Goal: Task Accomplishment & Management: Manage account settings

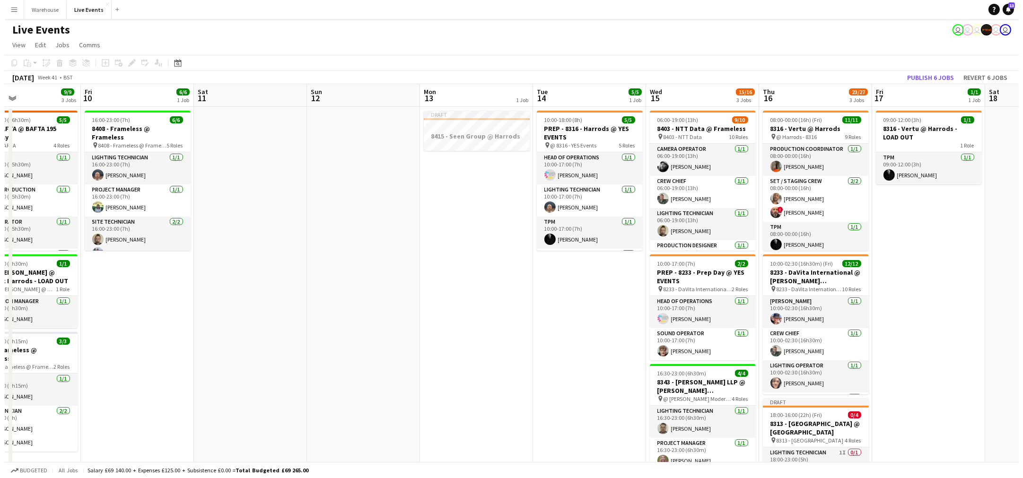
scroll to position [0, 375]
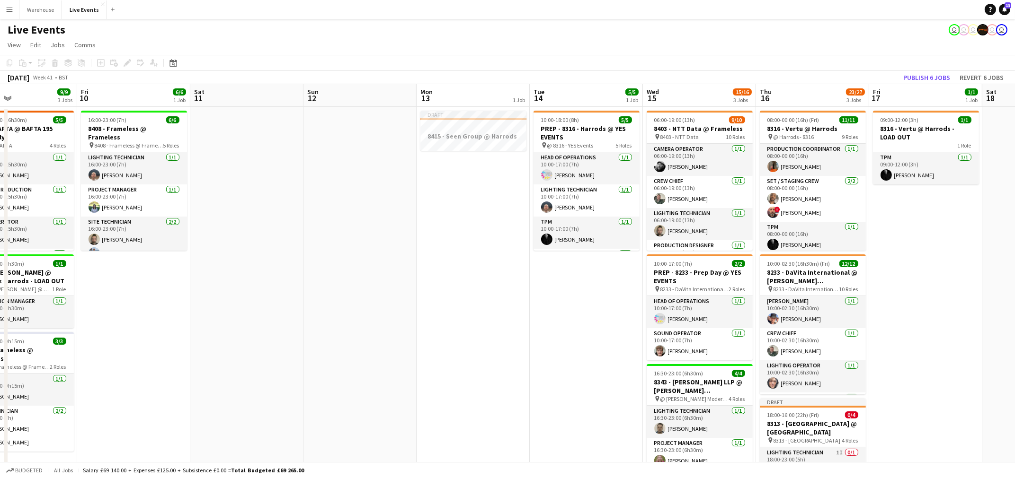
click at [12, 8] on app-icon "Menu" at bounding box center [10, 10] width 8 height 8
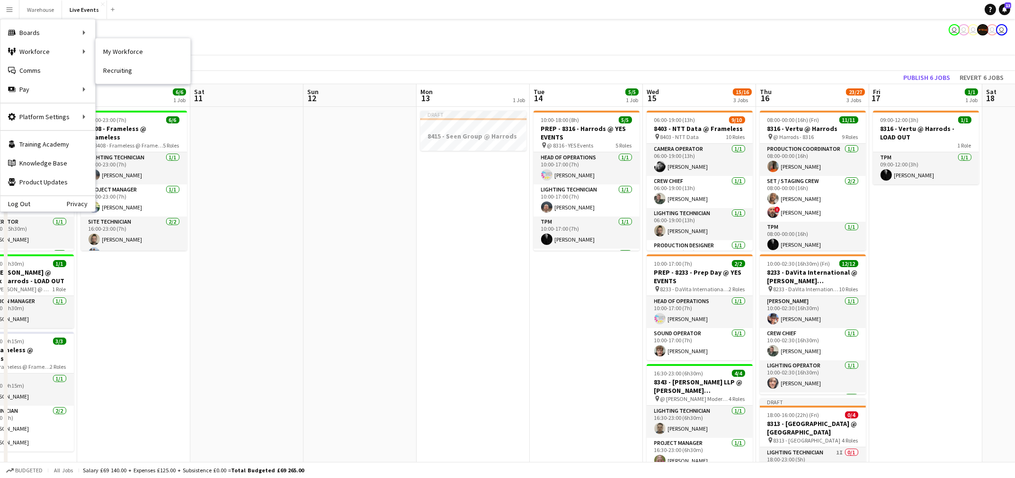
click at [141, 58] on link "My Workforce" at bounding box center [143, 51] width 95 height 19
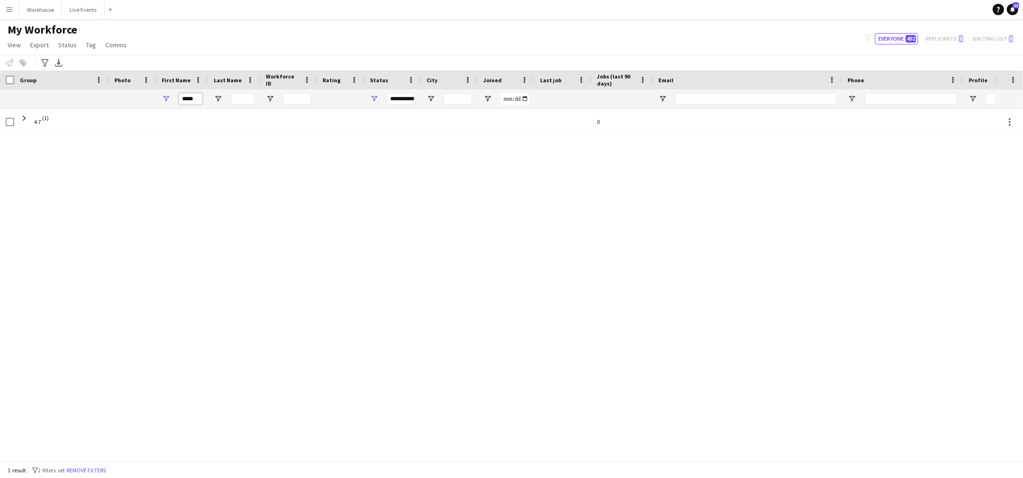
drag, startPoint x: 198, startPoint y: 104, endPoint x: 161, endPoint y: 105, distance: 36.5
click at [161, 105] on div "*****" at bounding box center [182, 98] width 52 height 19
type input "***"
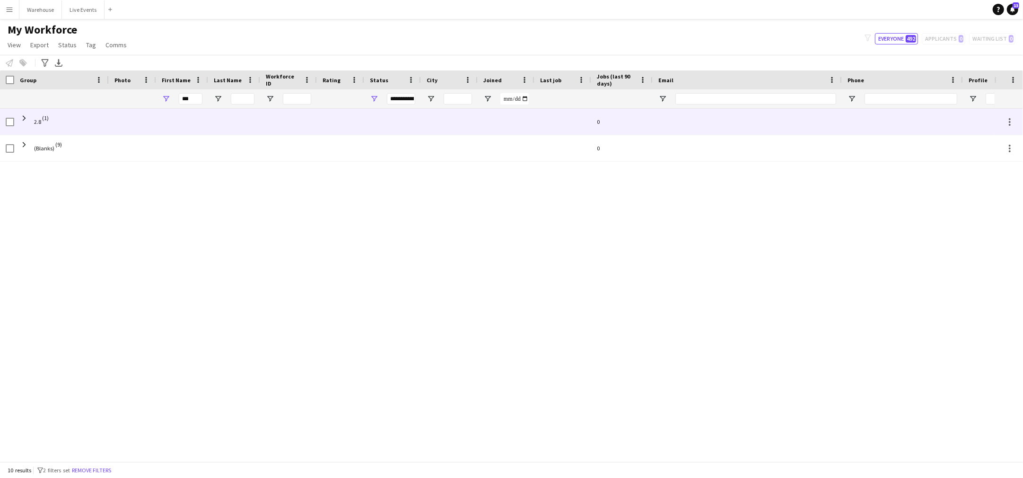
click at [79, 214] on div "2.8 (1) 0 (Blanks) (9) 0" at bounding box center [497, 281] width 995 height 344
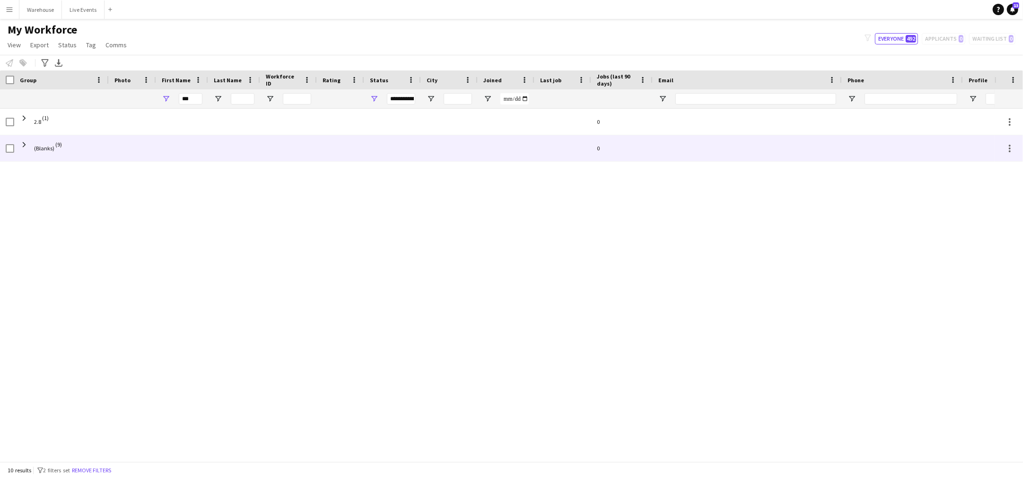
click at [20, 148] on span at bounding box center [24, 145] width 9 height 9
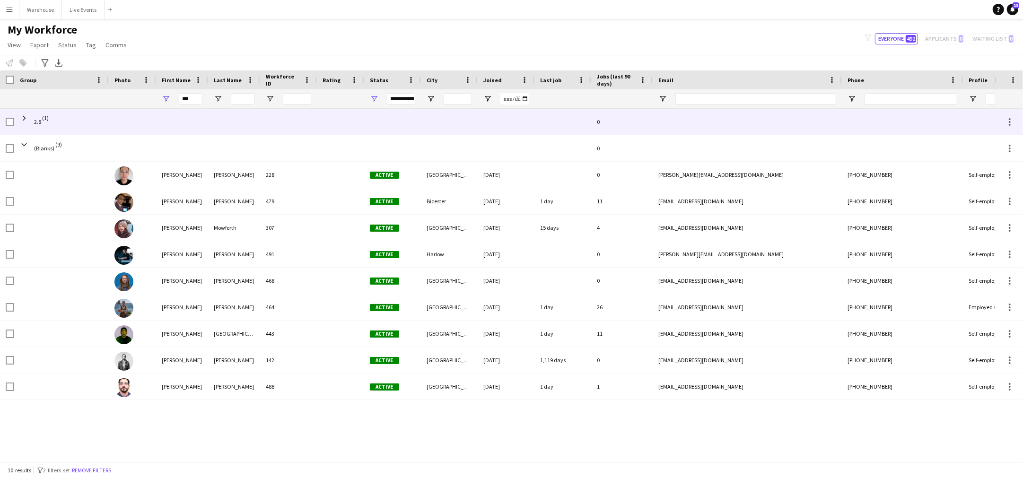
click at [22, 120] on span at bounding box center [24, 118] width 9 height 9
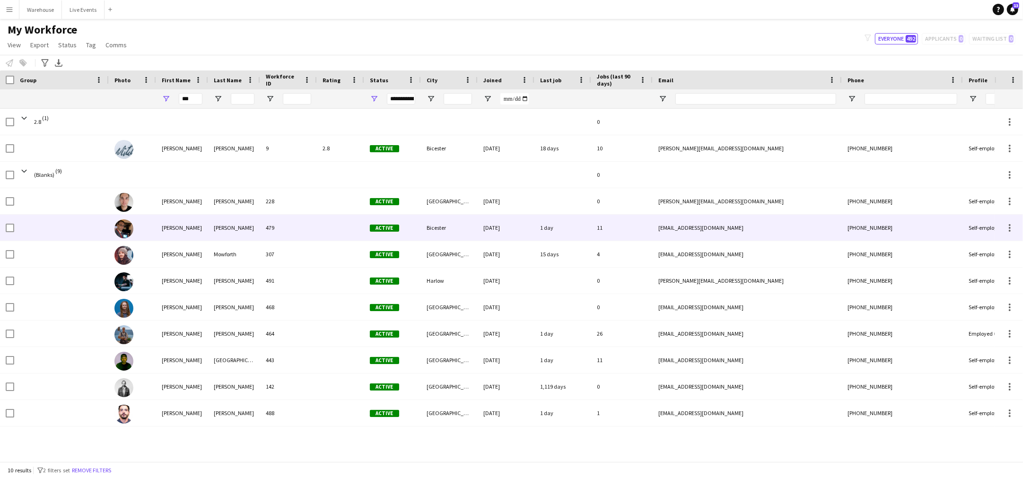
click at [235, 227] on div "[PERSON_NAME]" at bounding box center [234, 228] width 52 height 26
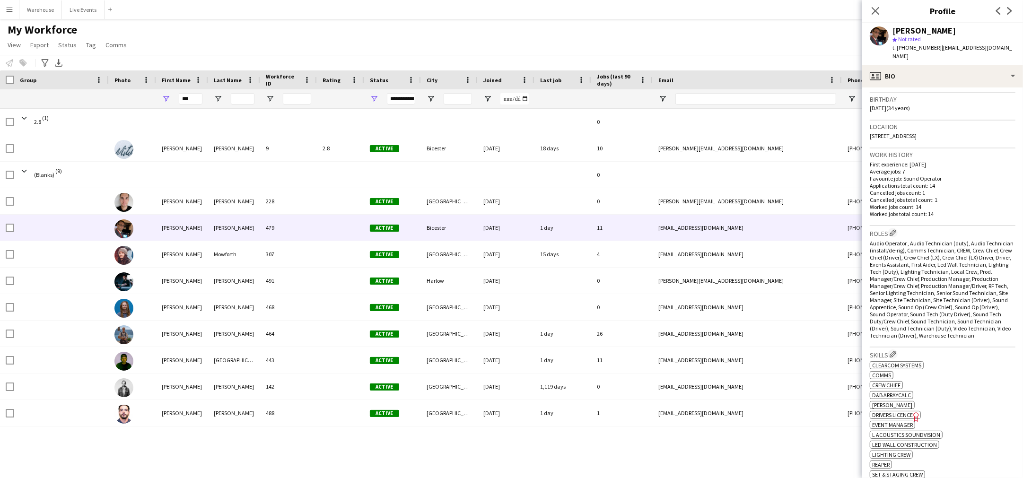
scroll to position [97, 0]
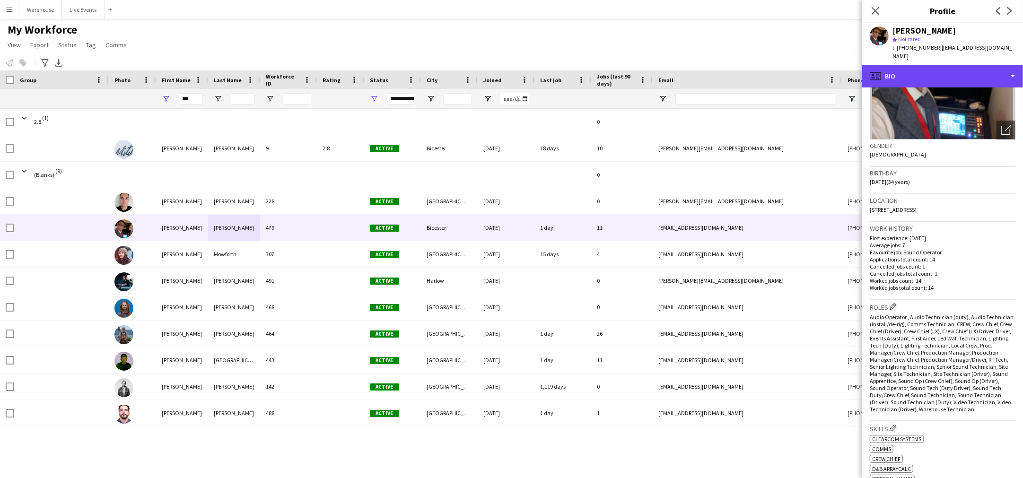
click at [983, 65] on div "profile Bio" at bounding box center [943, 76] width 161 height 23
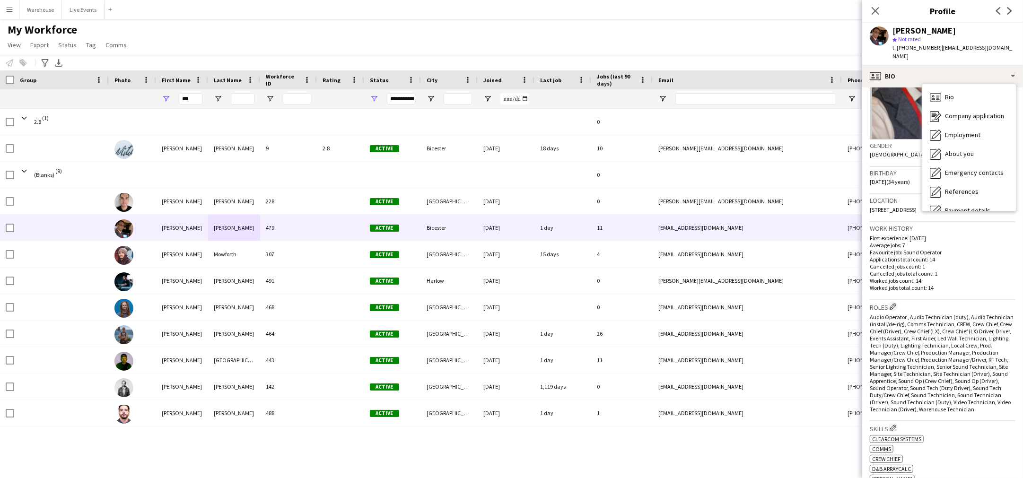
click at [987, 127] on div "Employment Employment" at bounding box center [970, 135] width 94 height 19
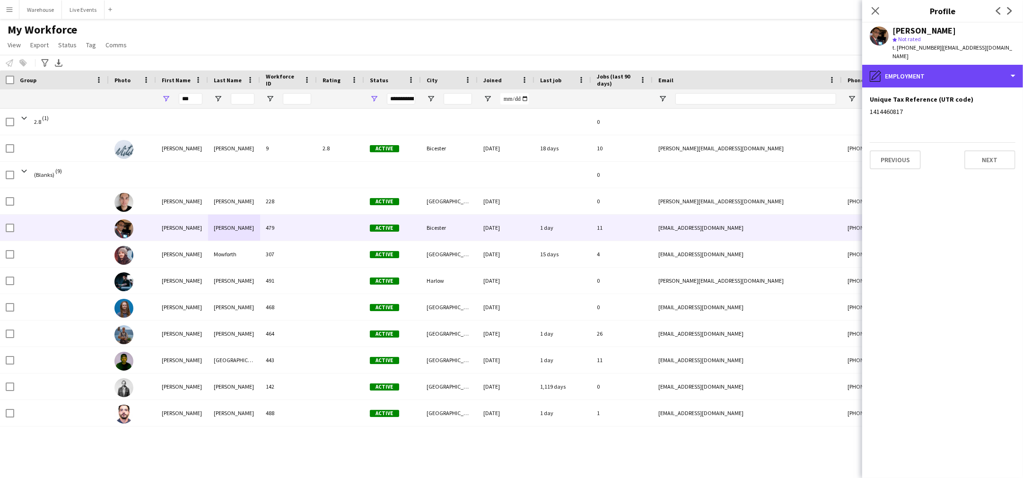
click at [956, 72] on div "pencil4 Employment" at bounding box center [943, 76] width 161 height 23
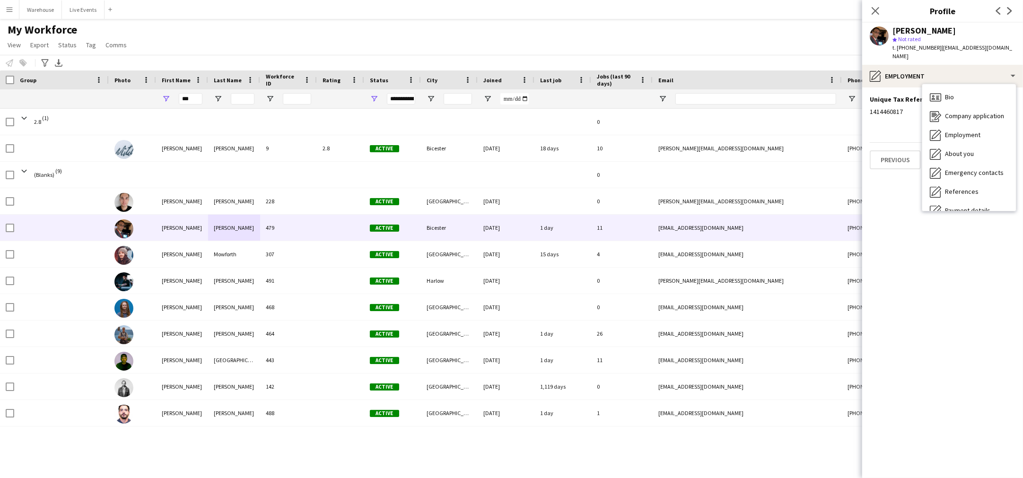
click at [974, 145] on div "About you About you" at bounding box center [970, 154] width 94 height 19
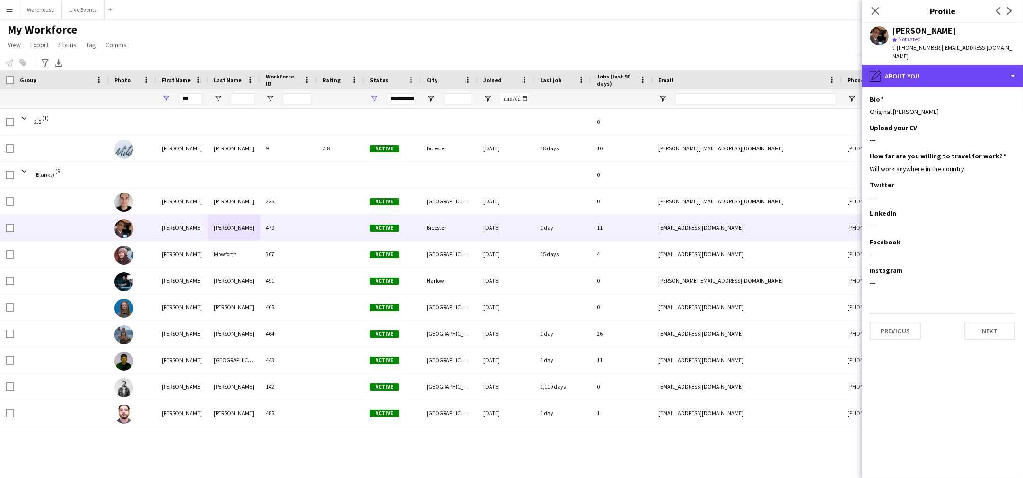
click at [967, 65] on div "pencil4 About you" at bounding box center [943, 76] width 161 height 23
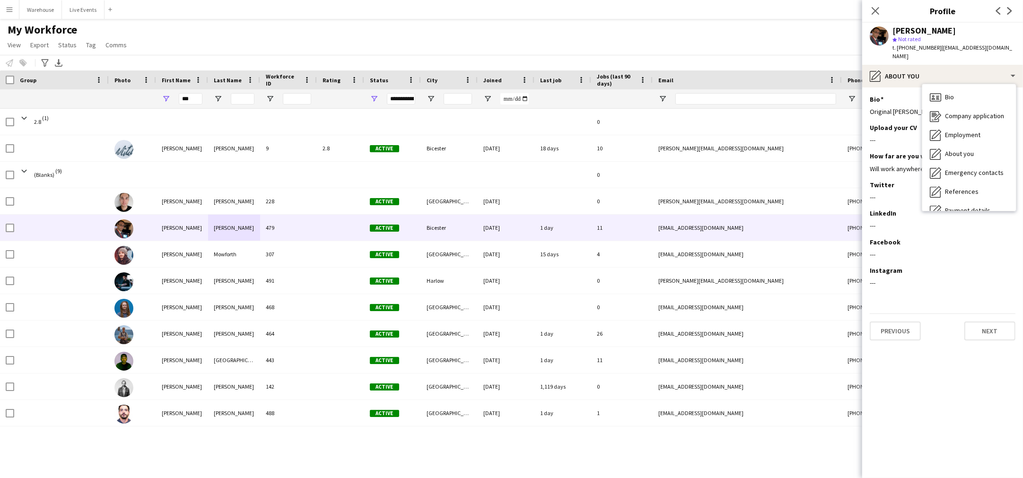
click at [978, 168] on span "Emergency contacts" at bounding box center [974, 172] width 59 height 9
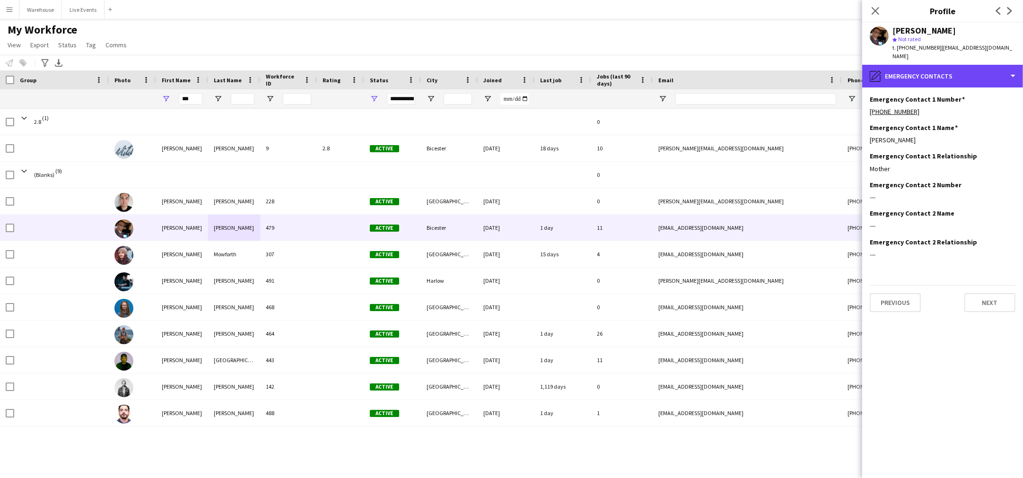
click at [962, 65] on div "pencil4 Emergency contacts" at bounding box center [943, 76] width 161 height 23
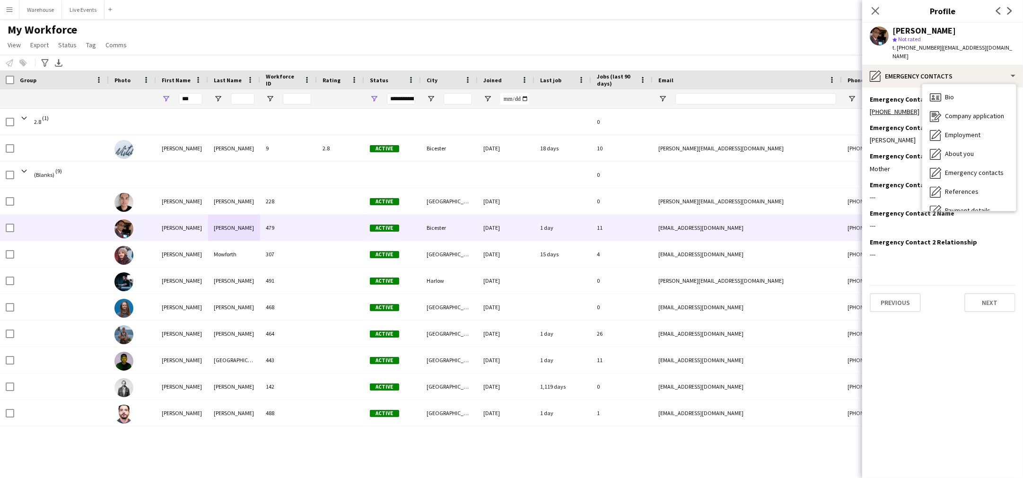
click at [977, 183] on div "References References" at bounding box center [970, 192] width 94 height 19
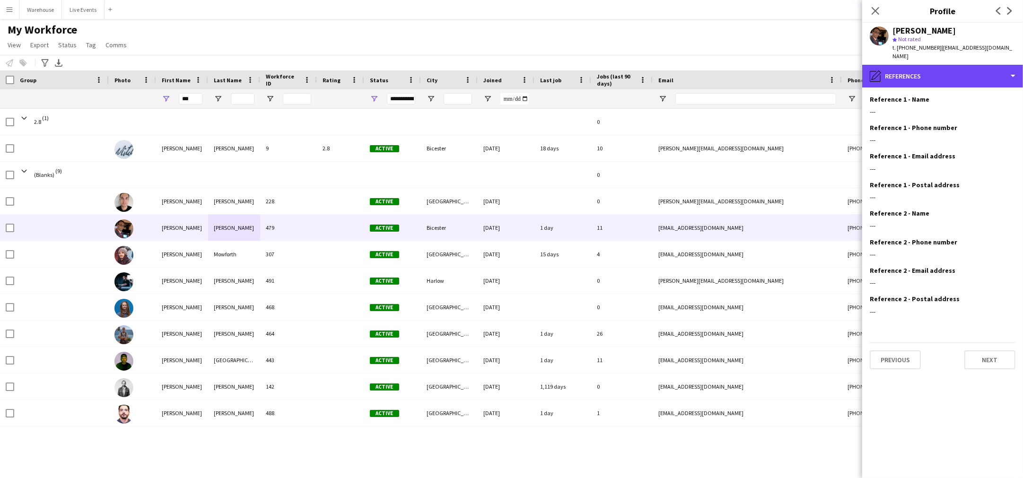
click at [969, 73] on div "pencil4 References" at bounding box center [943, 76] width 161 height 23
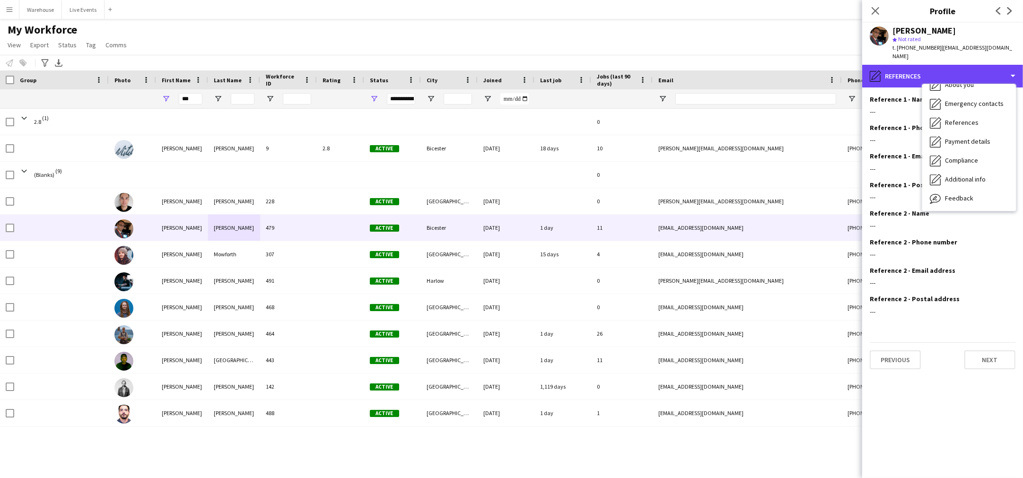
scroll to position [85, 0]
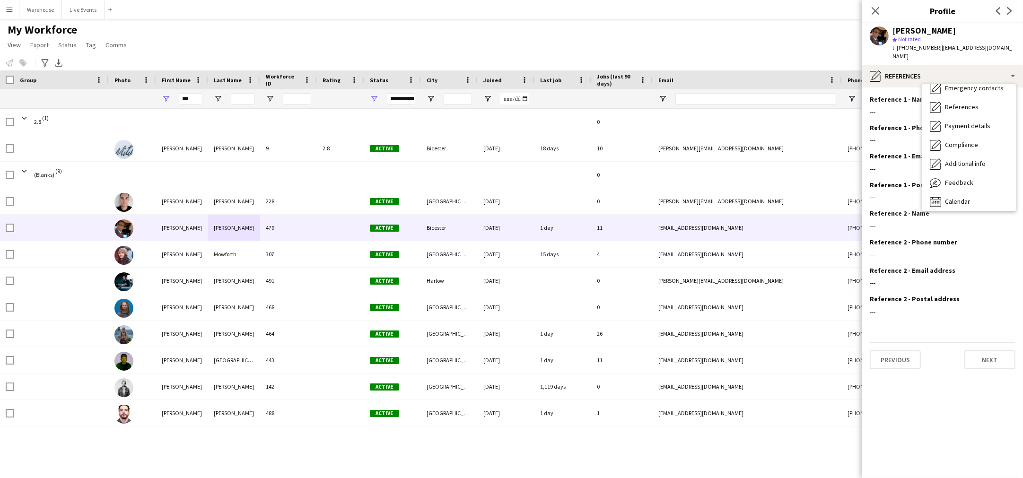
click at [982, 136] on div "Compliance Compliance" at bounding box center [970, 145] width 94 height 19
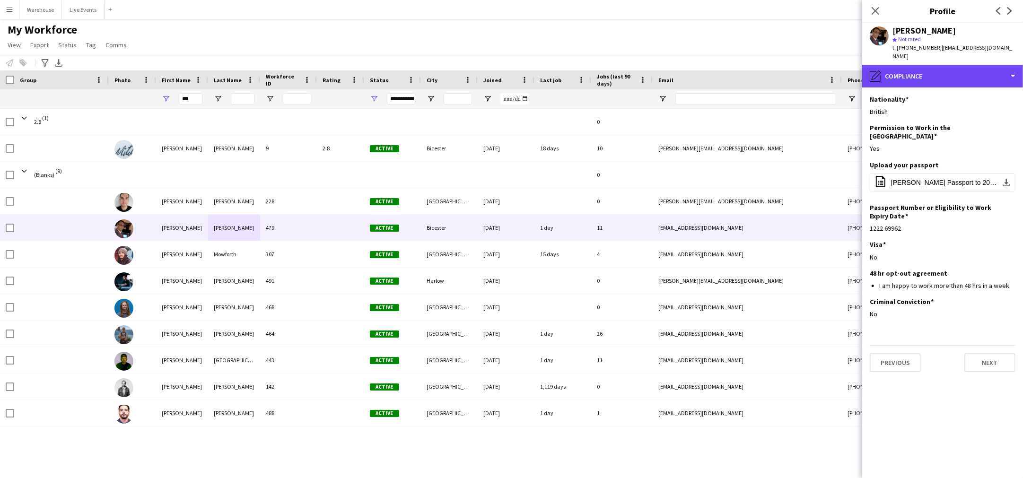
click at [964, 65] on div "pencil4 Compliance" at bounding box center [943, 76] width 161 height 23
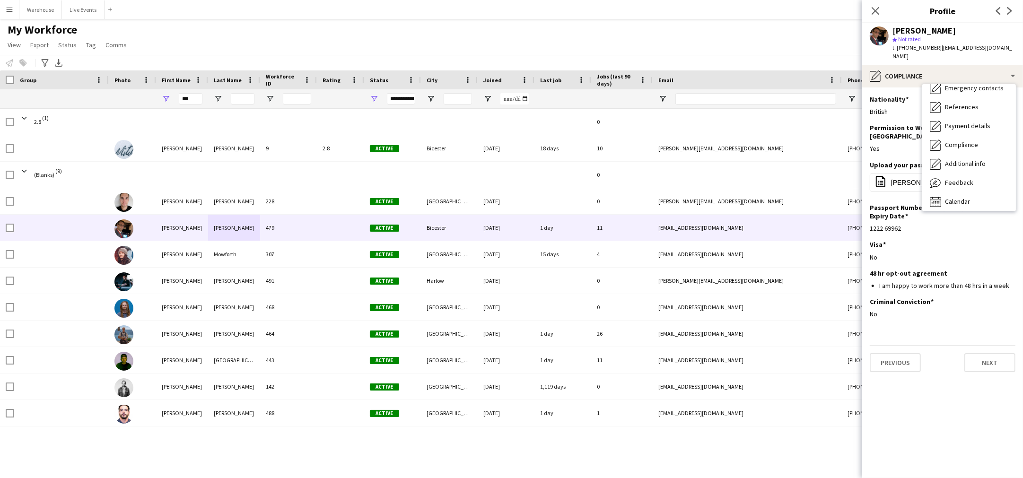
click at [963, 159] on span "Additional info" at bounding box center [965, 163] width 41 height 9
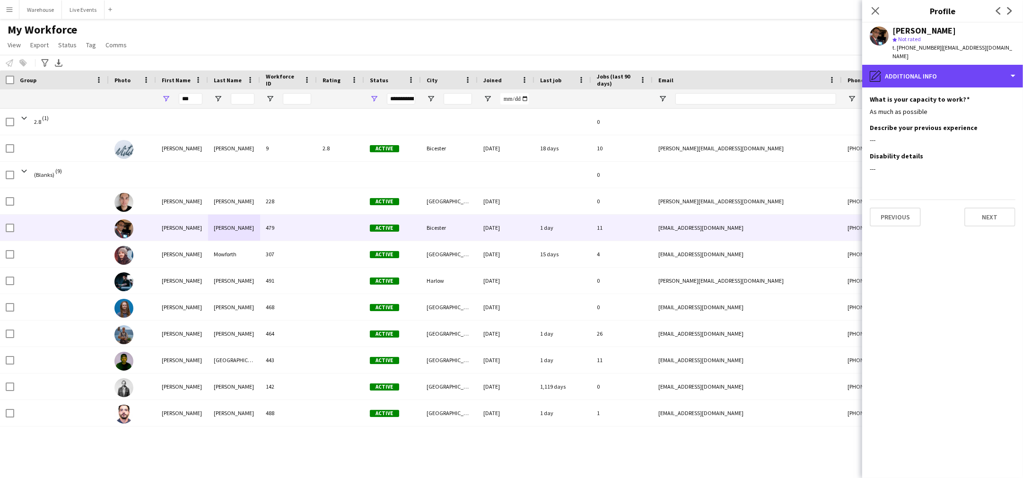
click at [958, 74] on div "pencil4 Additional info" at bounding box center [943, 76] width 161 height 23
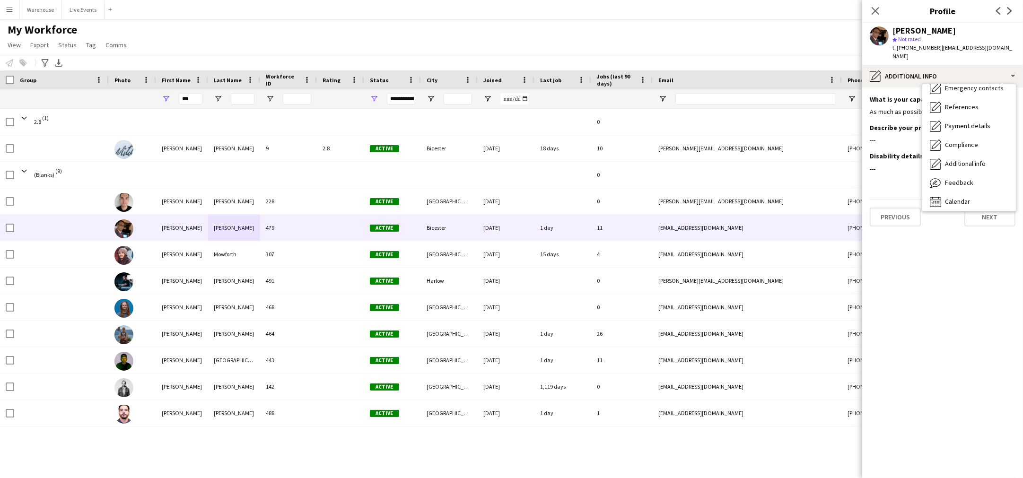
click at [982, 174] on div "Feedback Feedback" at bounding box center [970, 183] width 94 height 19
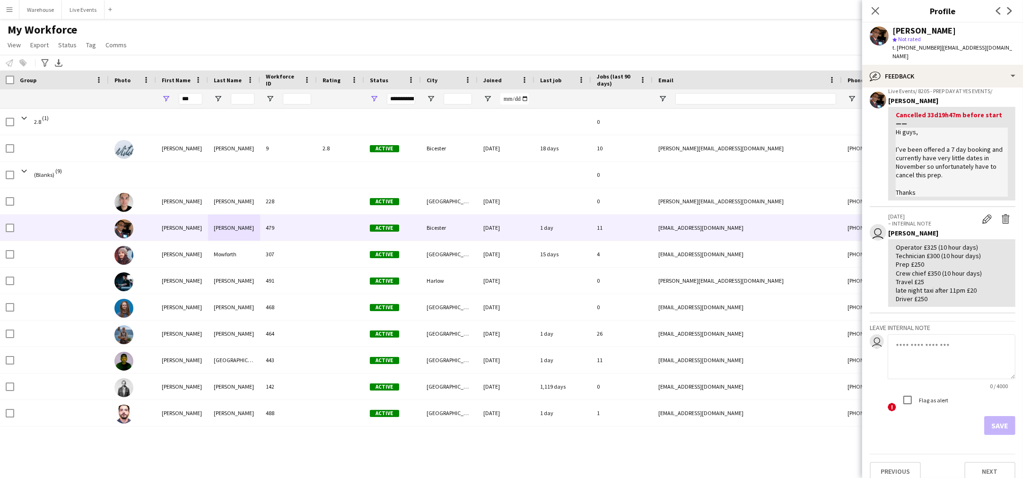
scroll to position [0, 0]
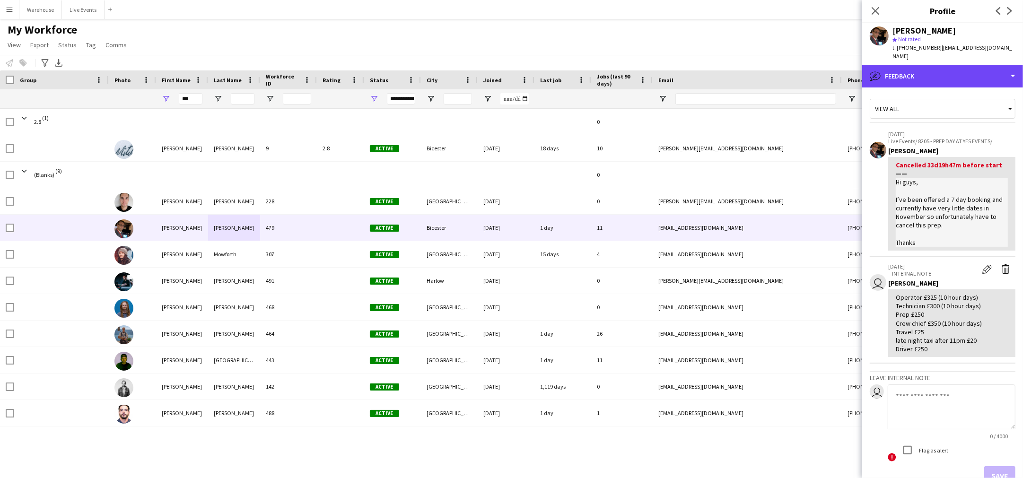
click at [963, 65] on div "bubble-pencil Feedback" at bounding box center [943, 76] width 161 height 23
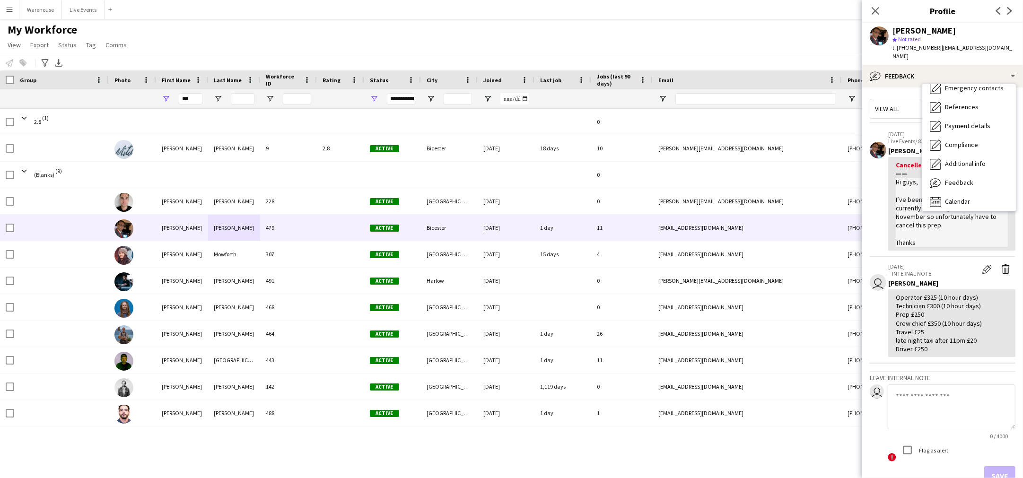
click at [888, 214] on app-crew-profile-feedback-item "[DATE] Live Events/ 8205 - PREP DAY AT YES EVENTS/ [PERSON_NAME] Cancelled 33d1…" at bounding box center [943, 191] width 146 height 132
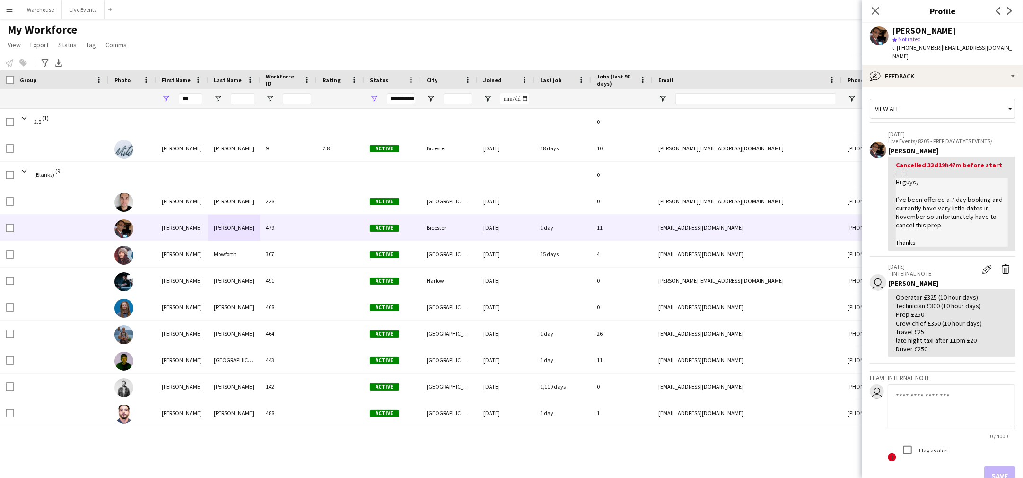
click at [986, 100] on div "View all" at bounding box center [938, 109] width 135 height 18
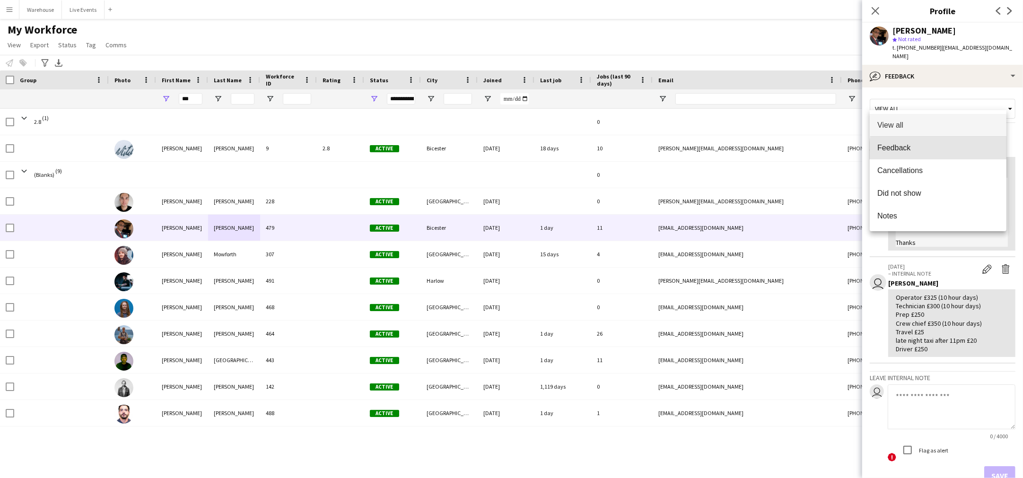
click at [956, 151] on span "Feedback" at bounding box center [939, 147] width 122 height 9
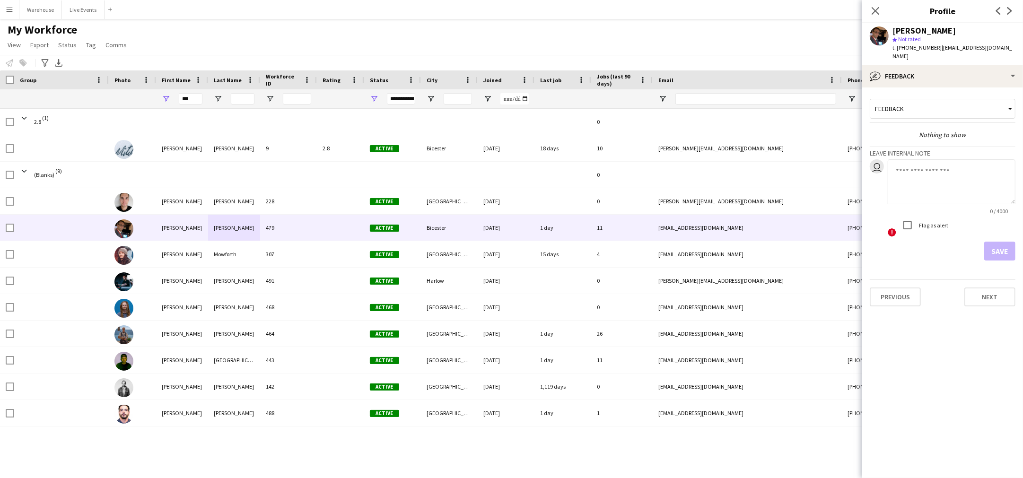
click at [995, 100] on div "Feedback" at bounding box center [938, 109] width 135 height 18
click at [961, 121] on span "View all" at bounding box center [943, 125] width 131 height 9
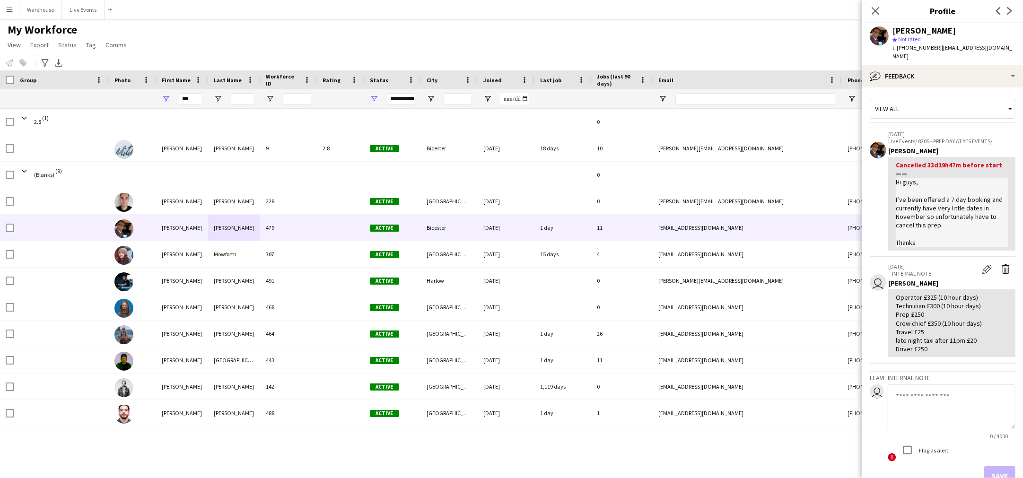
click at [979, 101] on div "View all" at bounding box center [938, 109] width 135 height 18
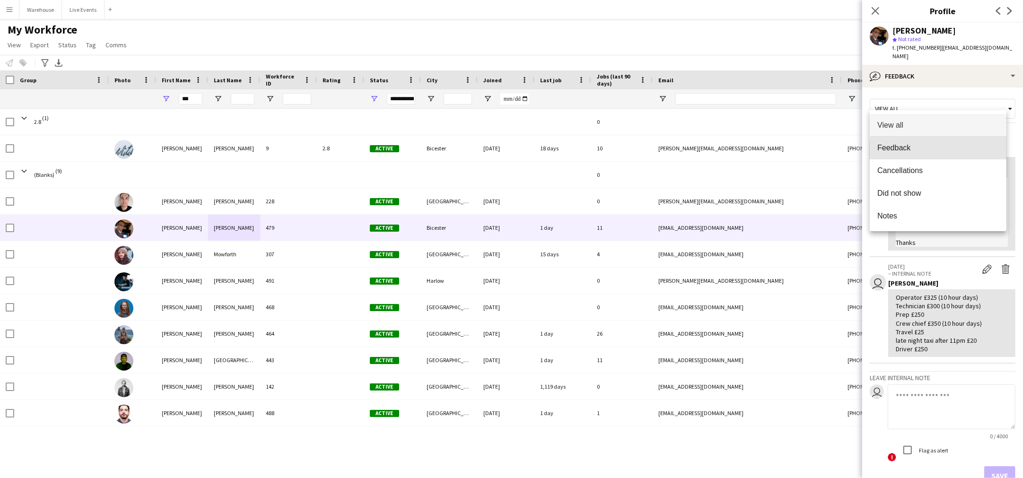
click at [948, 151] on span "Feedback" at bounding box center [939, 147] width 122 height 9
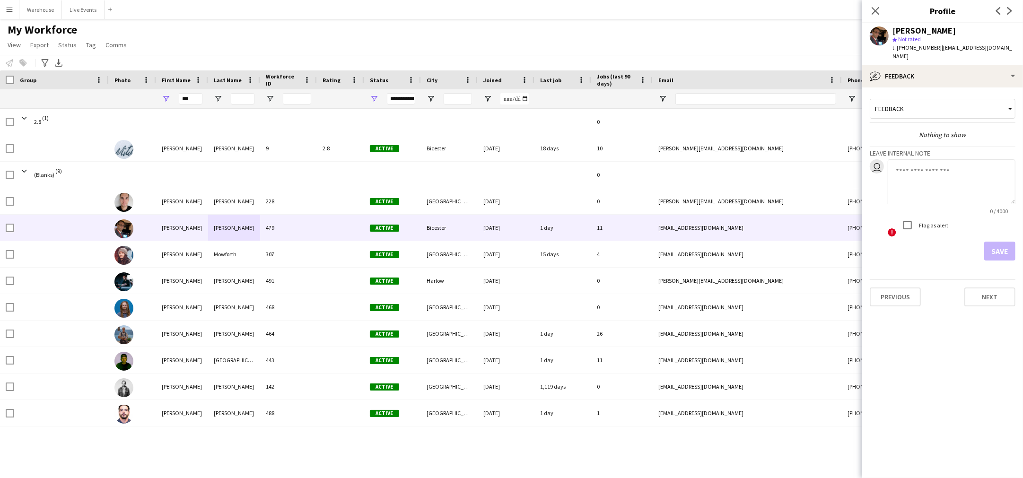
click at [948, 159] on textarea at bounding box center [952, 181] width 128 height 45
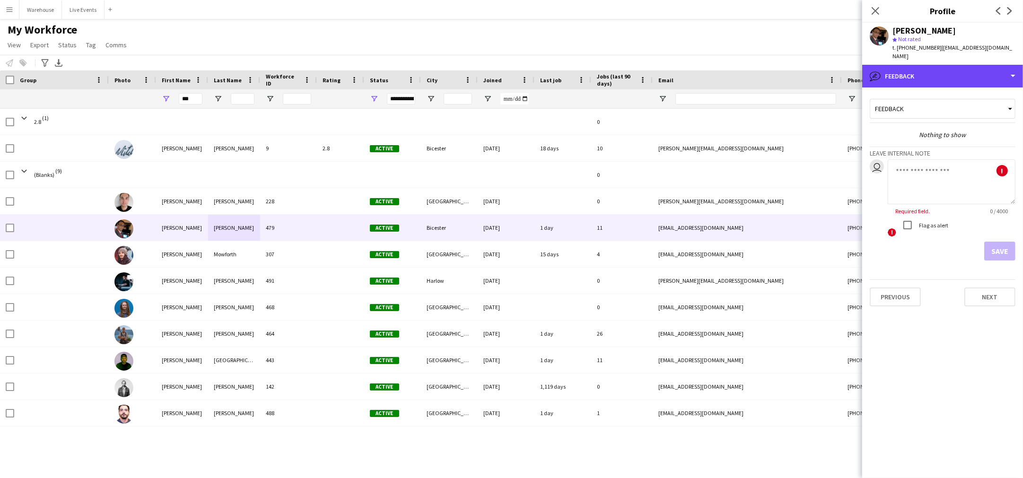
click at [936, 71] on div "bubble-pencil Feedback" at bounding box center [943, 76] width 161 height 23
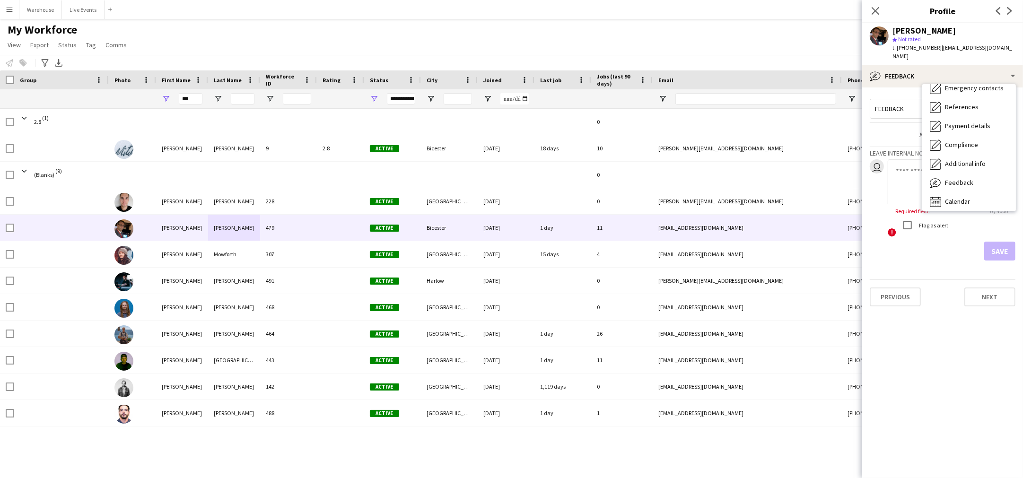
click at [968, 197] on span "Calendar" at bounding box center [957, 201] width 25 height 9
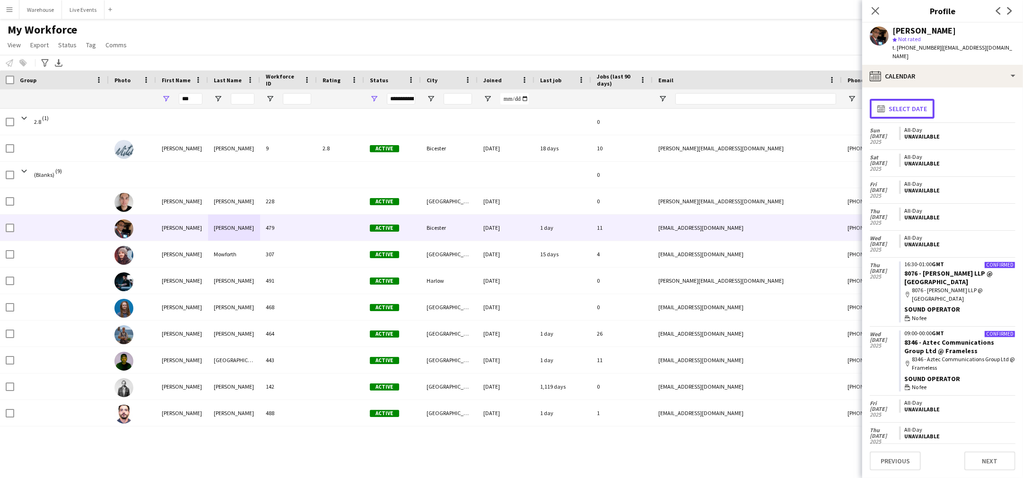
click at [913, 101] on button "calendar-full Select date" at bounding box center [902, 109] width 65 height 20
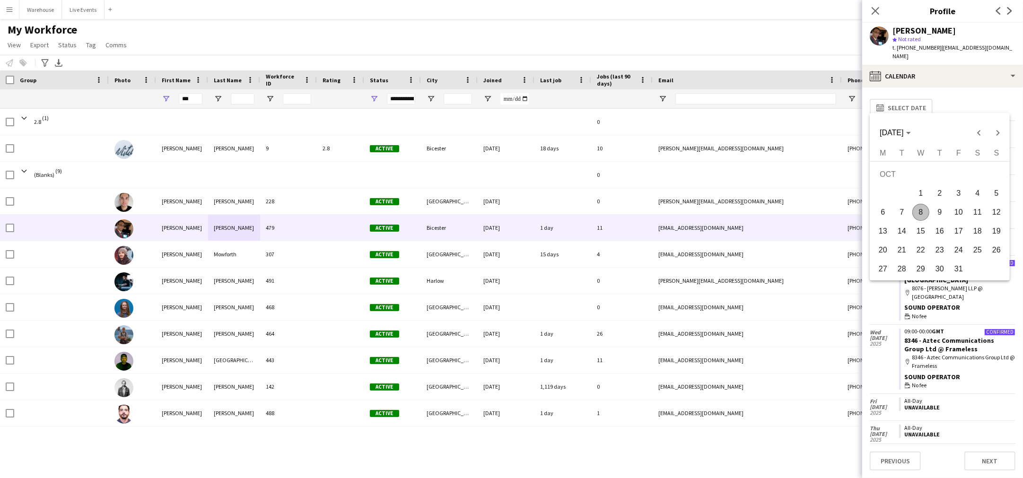
click at [926, 211] on span "8" at bounding box center [921, 212] width 17 height 17
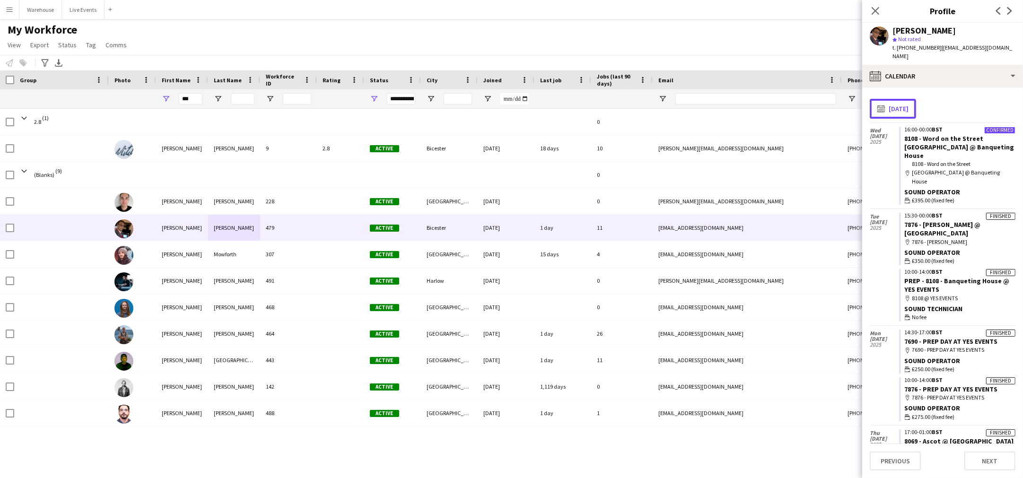
click at [909, 100] on button "calendar-full [DATE]" at bounding box center [893, 109] width 46 height 20
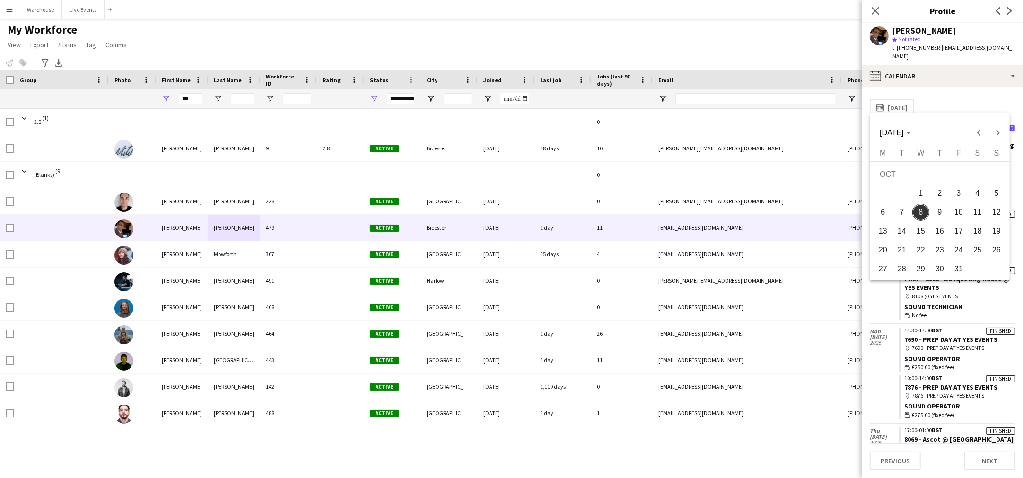
click at [943, 205] on span "9" at bounding box center [940, 212] width 17 height 17
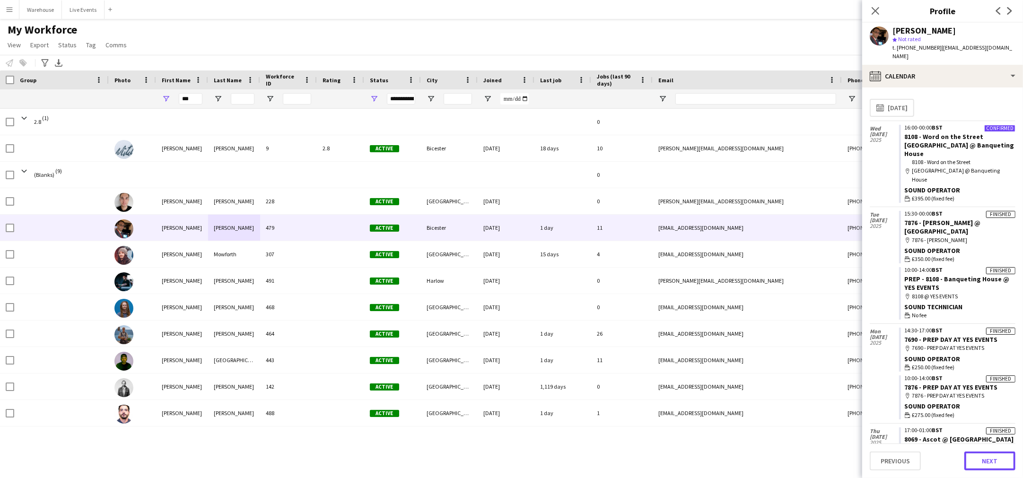
click at [985, 456] on button "Next" at bounding box center [990, 461] width 51 height 19
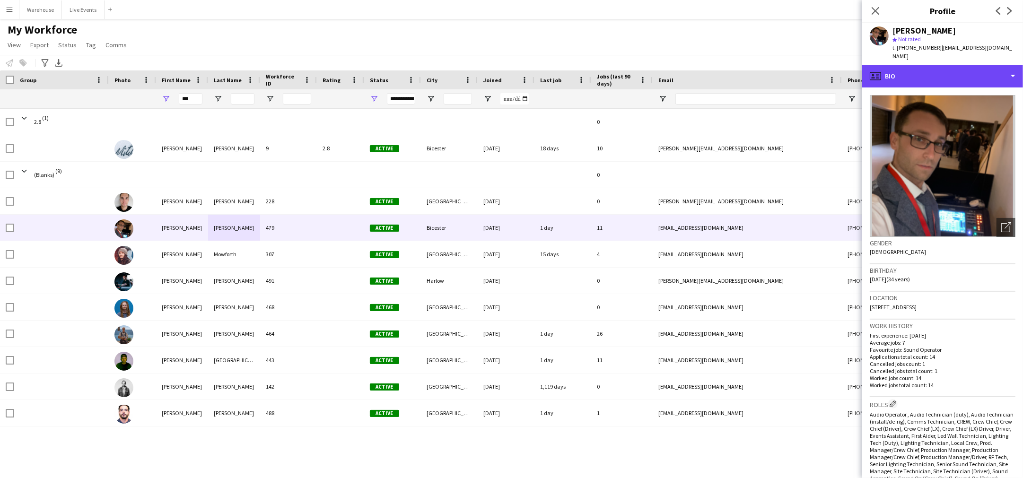
click at [946, 74] on div "profile Bio" at bounding box center [943, 76] width 161 height 23
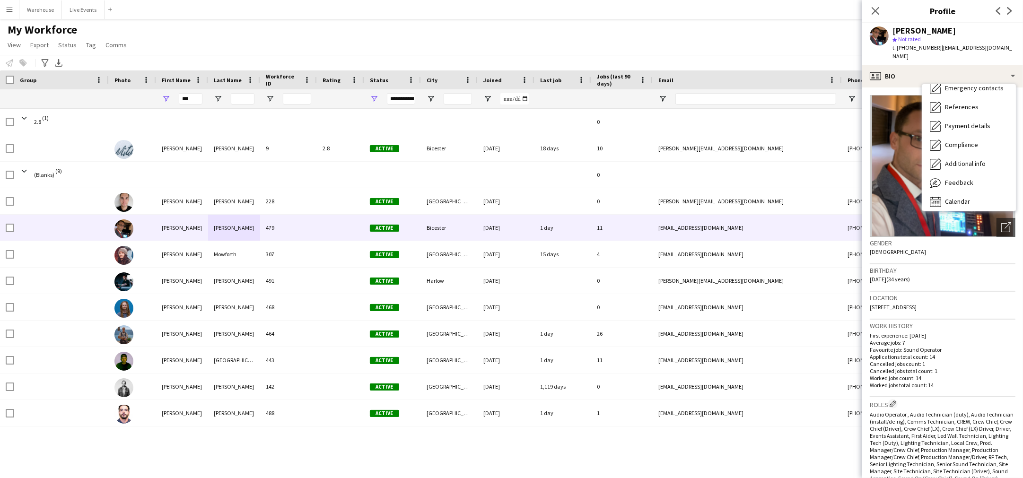
click at [965, 197] on span "Calendar" at bounding box center [957, 201] width 25 height 9
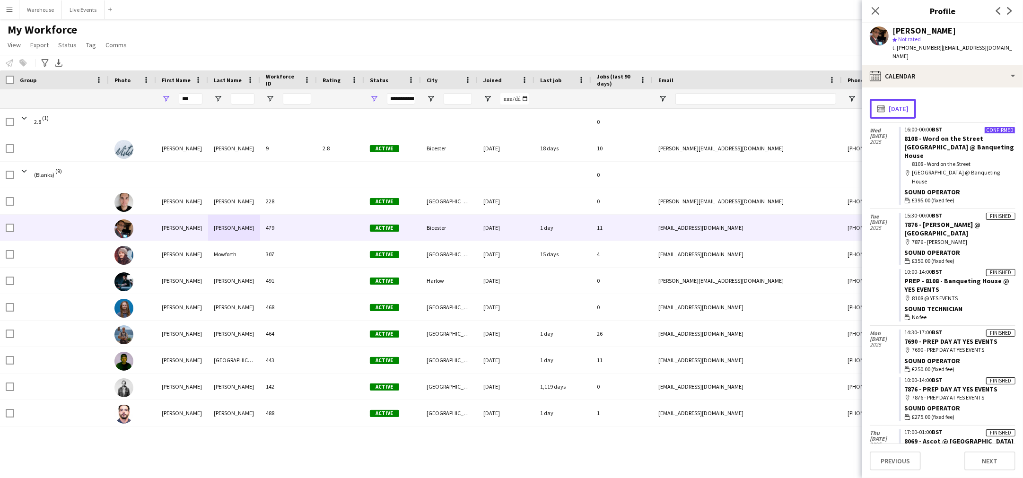
click at [916, 99] on button "calendar-full [DATE]" at bounding box center [893, 109] width 46 height 20
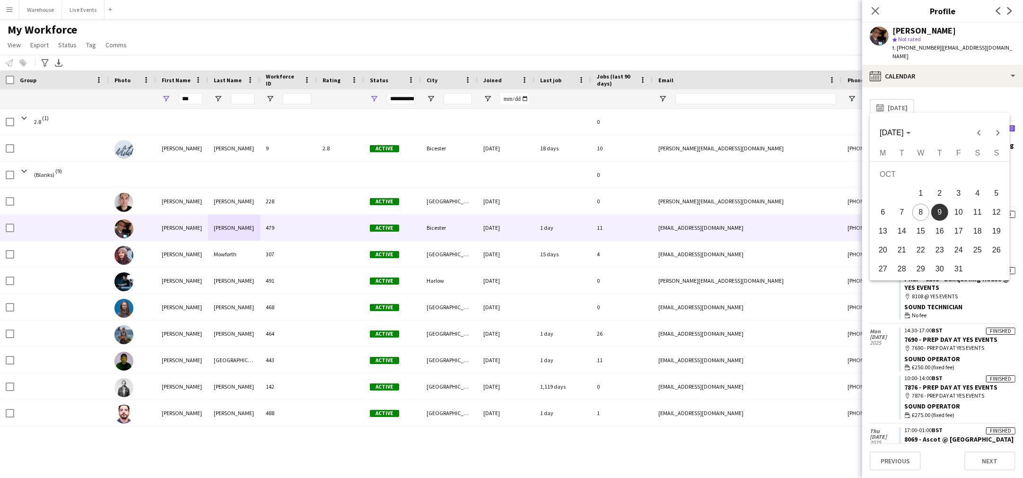
click at [956, 206] on span "10" at bounding box center [959, 212] width 17 height 17
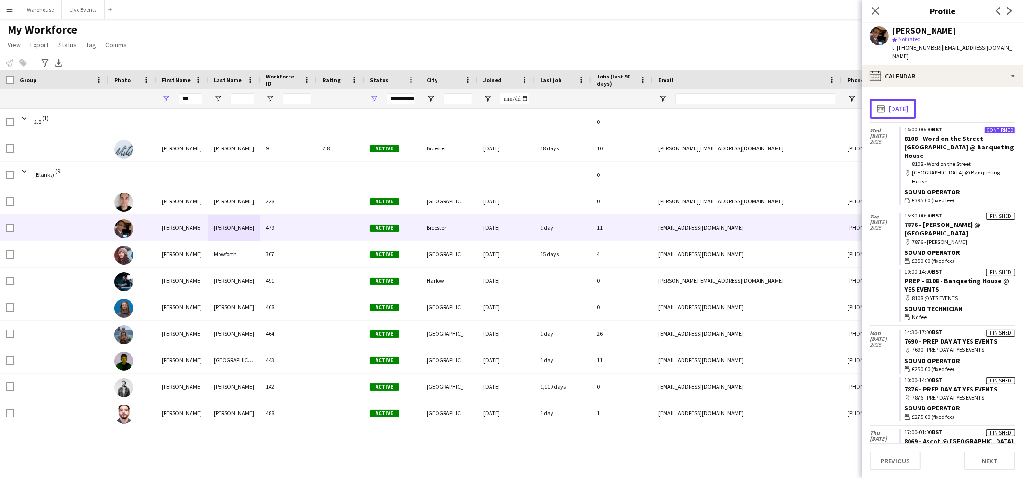
click at [906, 99] on button "calendar-full [DATE]" at bounding box center [893, 109] width 46 height 20
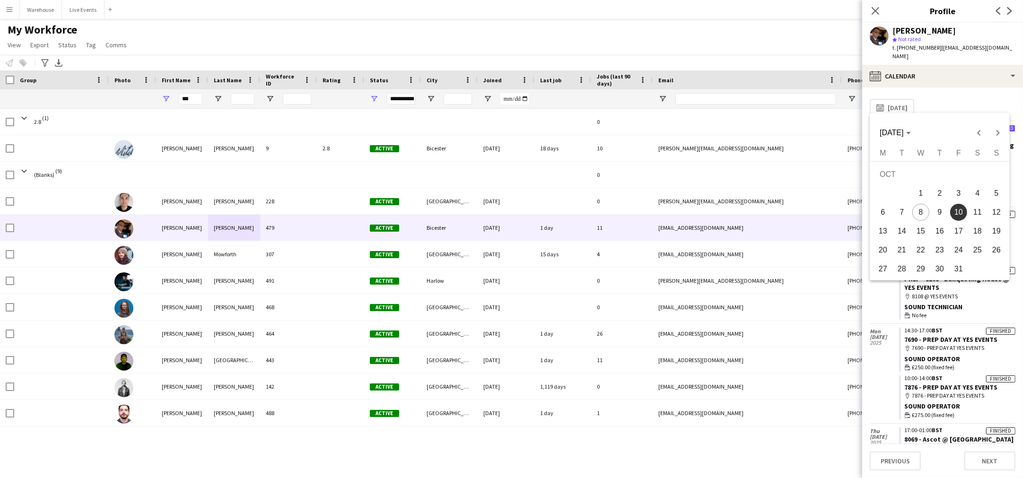
click at [958, 270] on span "31" at bounding box center [959, 269] width 17 height 17
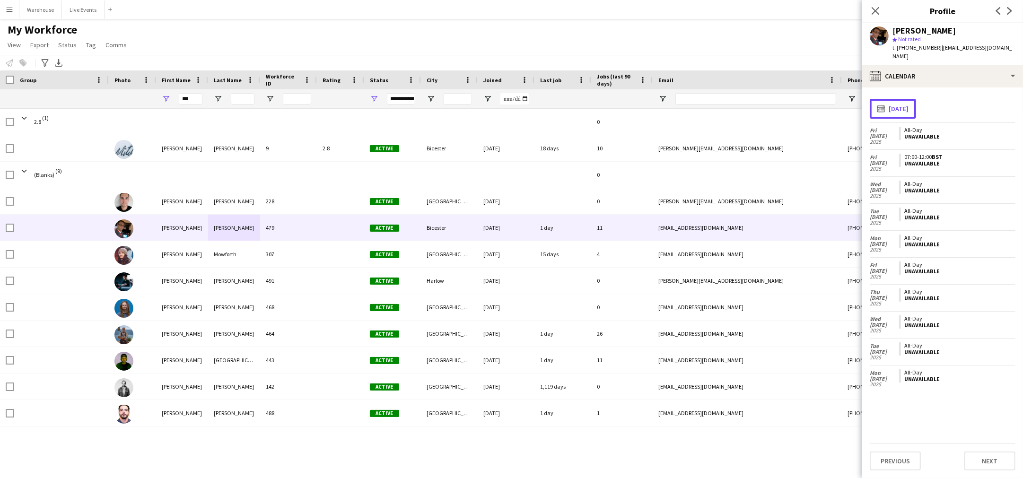
click at [915, 101] on button "calendar-full [DATE]" at bounding box center [893, 109] width 46 height 20
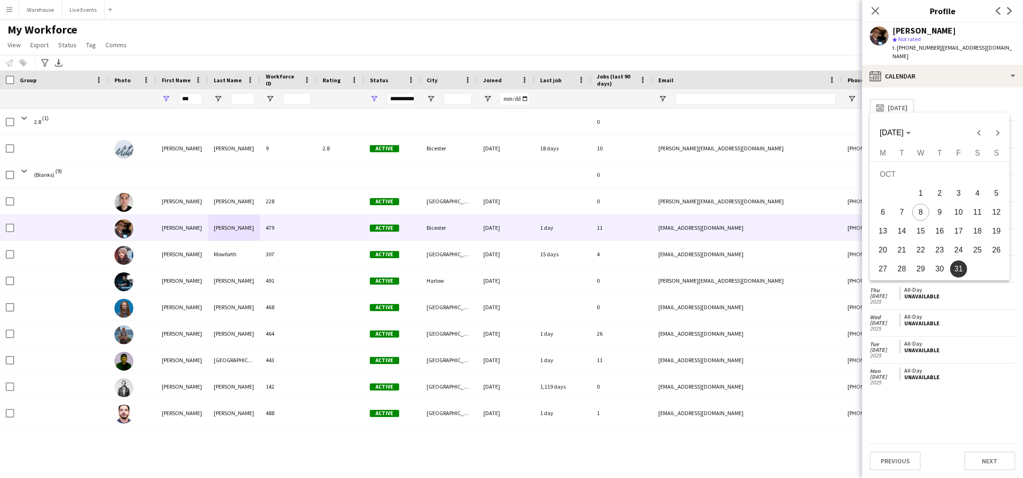
click at [998, 128] on span "Next month" at bounding box center [998, 133] width 19 height 19
click at [925, 211] on span "12" at bounding box center [921, 214] width 17 height 17
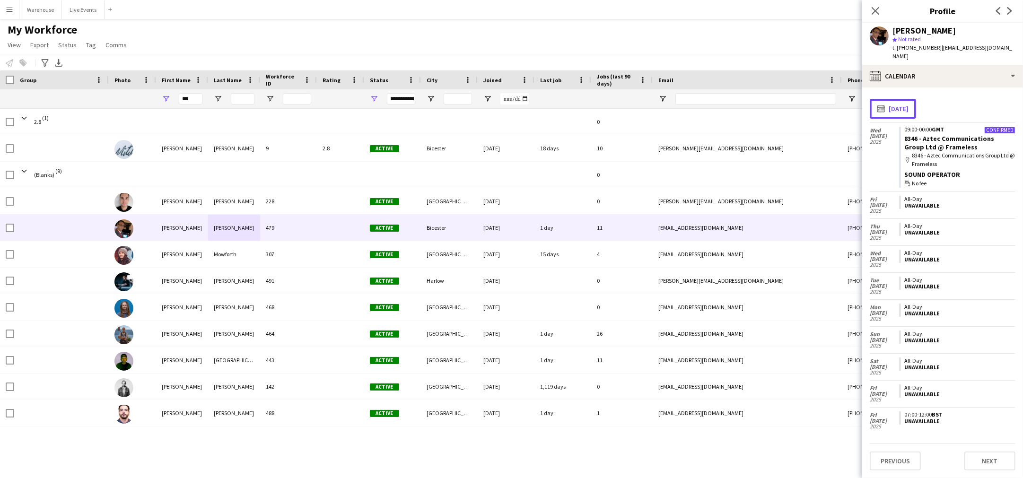
click at [917, 100] on button "calendar-full [DATE]" at bounding box center [893, 109] width 46 height 20
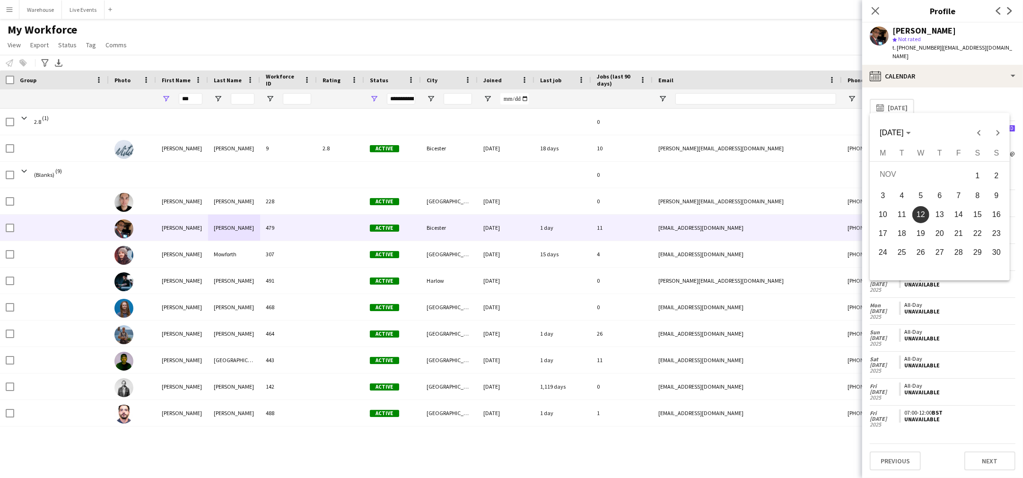
click at [903, 215] on span "11" at bounding box center [902, 214] width 17 height 17
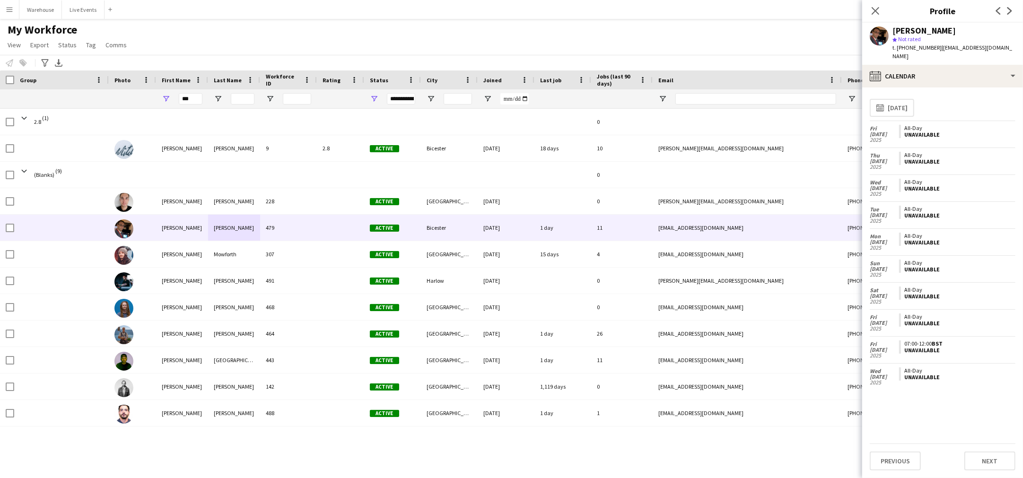
click at [904, 110] on div "**********" at bounding box center [943, 108] width 146 height 26
click at [901, 103] on button "calendar-full [DATE]" at bounding box center [893, 109] width 46 height 20
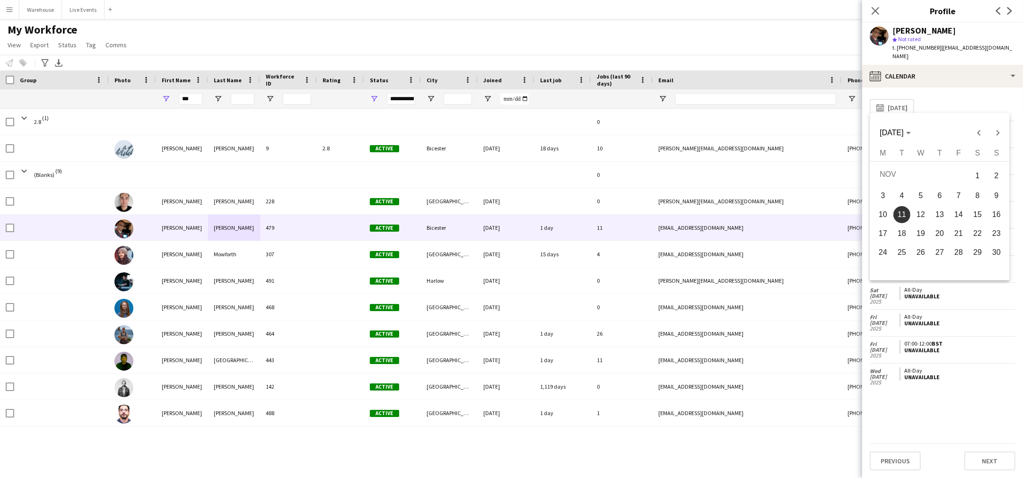
click at [929, 213] on span "12" at bounding box center [921, 214] width 17 height 17
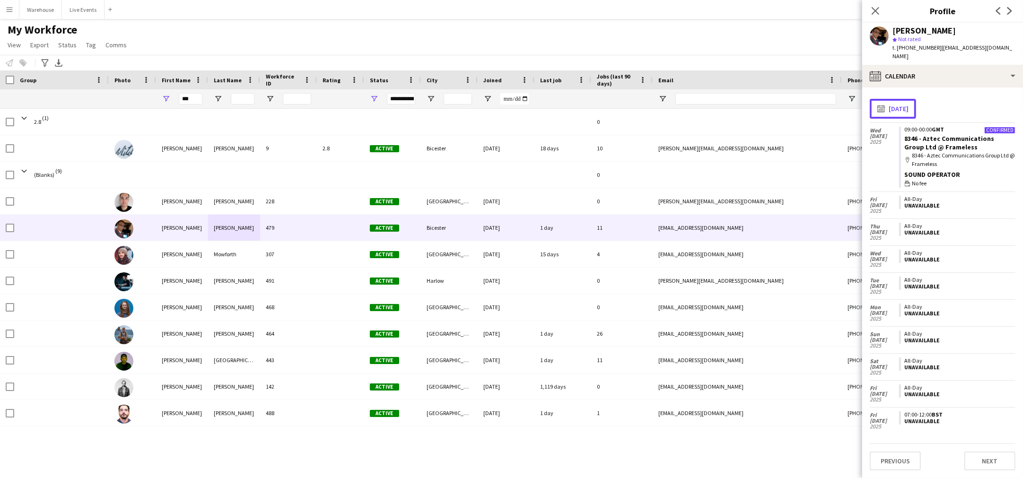
click at [916, 99] on button "calendar-full [DATE]" at bounding box center [893, 109] width 46 height 20
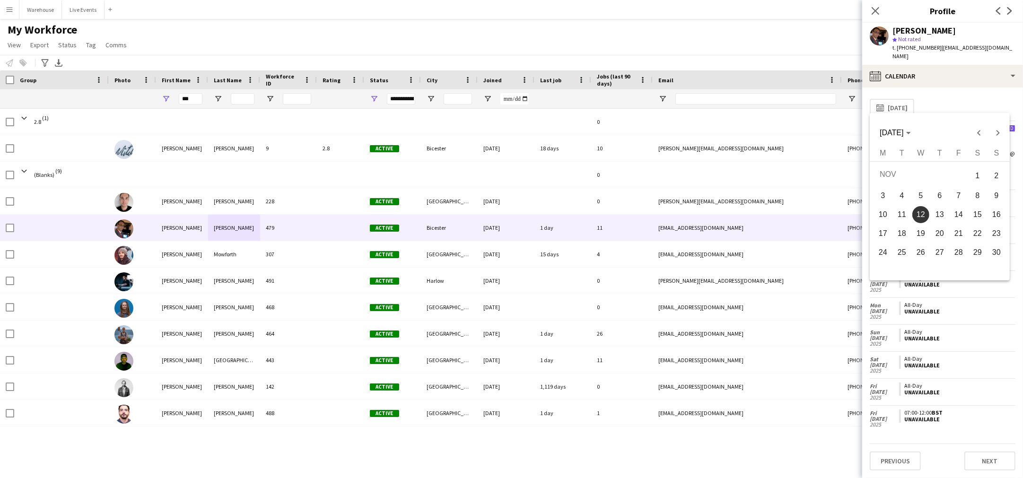
click at [995, 254] on span "30" at bounding box center [996, 252] width 17 height 17
